Goal: Information Seeking & Learning: Learn about a topic

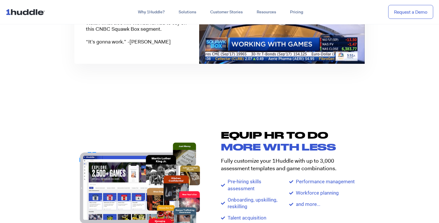
scroll to position [373, 0]
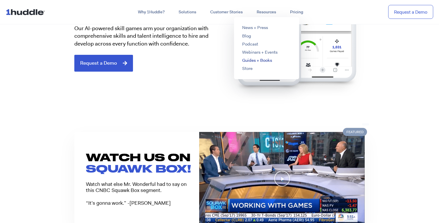
click at [251, 63] on link "Guides + Books" at bounding box center [257, 61] width 30 height 6
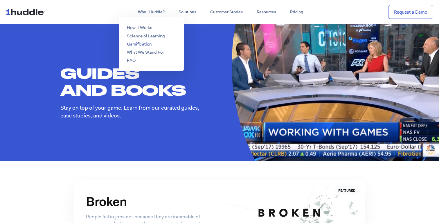
click at [141, 45] on link "Gamification" at bounding box center [139, 44] width 25 height 6
